Goal: Task Accomplishment & Management: Manage account settings

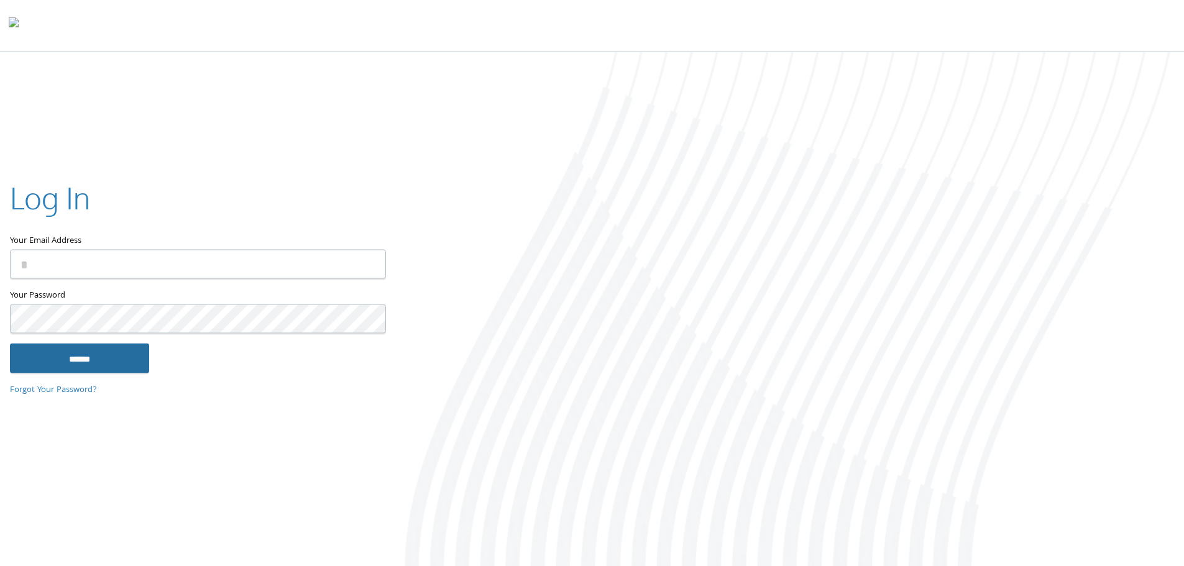
type input "**********"
click at [126, 362] on input "******" at bounding box center [79, 358] width 139 height 30
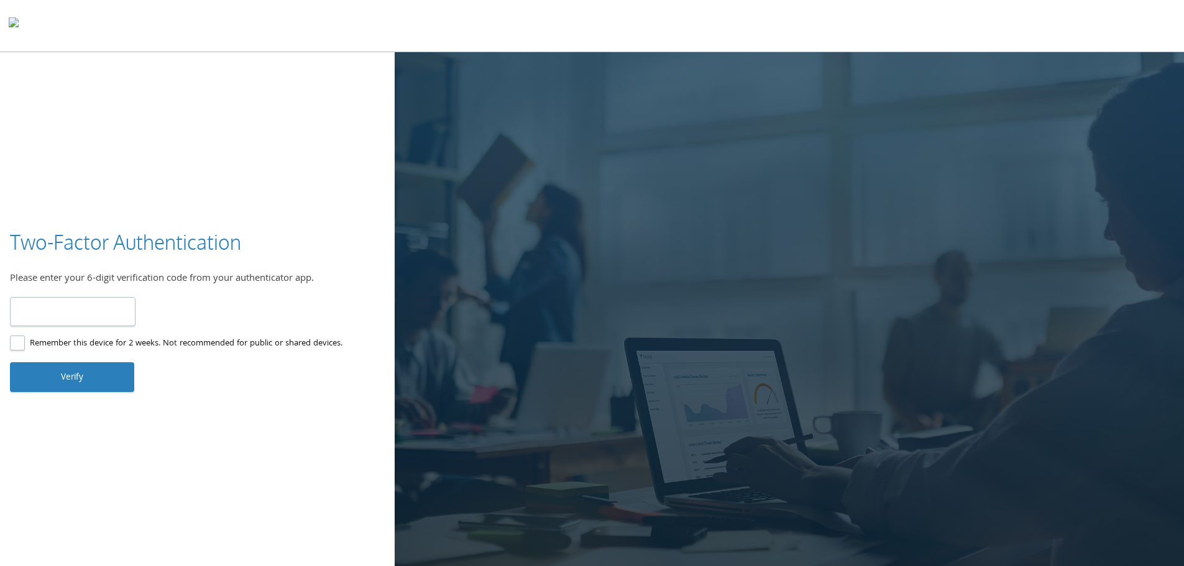
click at [112, 316] on input "number" at bounding box center [73, 311] width 126 height 29
type input "******"
